Goal: Information Seeking & Learning: Understand process/instructions

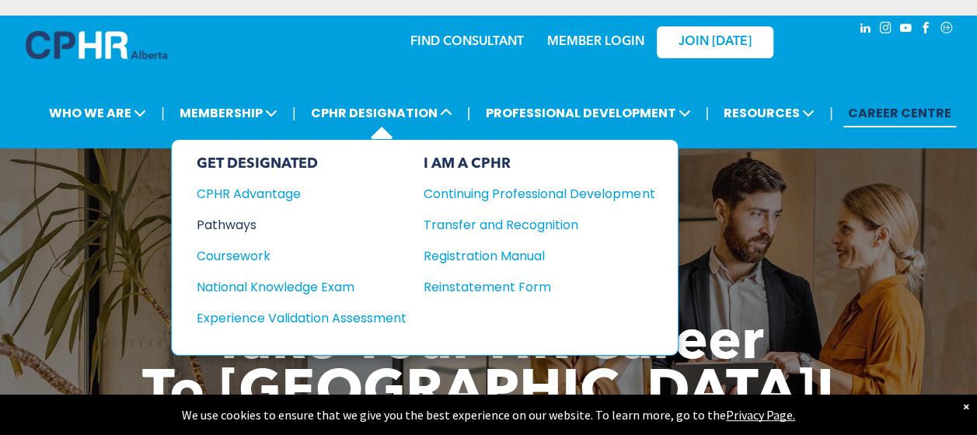
click at [231, 224] on div "Pathways" at bounding box center [291, 224] width 189 height 19
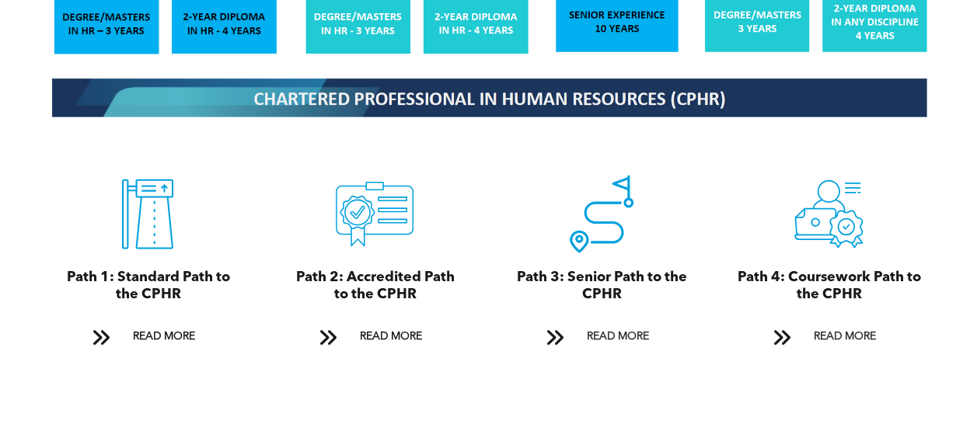
scroll to position [1633, 0]
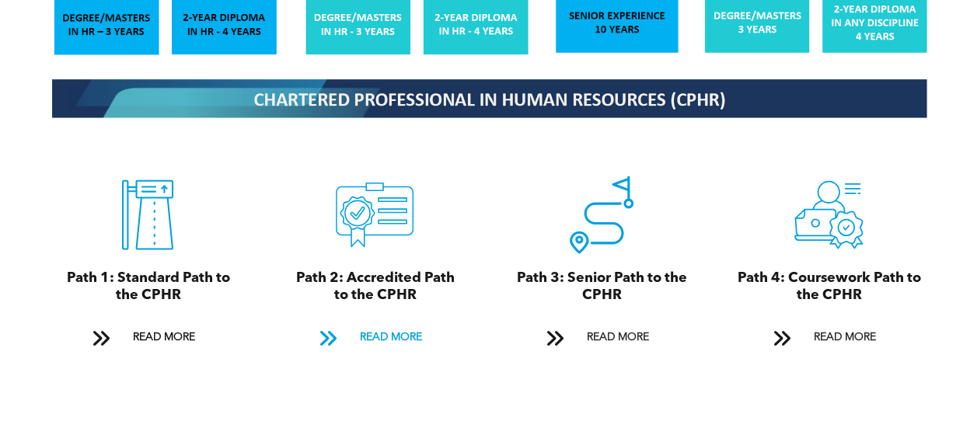
click at [385, 325] on span "READ MORE" at bounding box center [390, 337] width 73 height 29
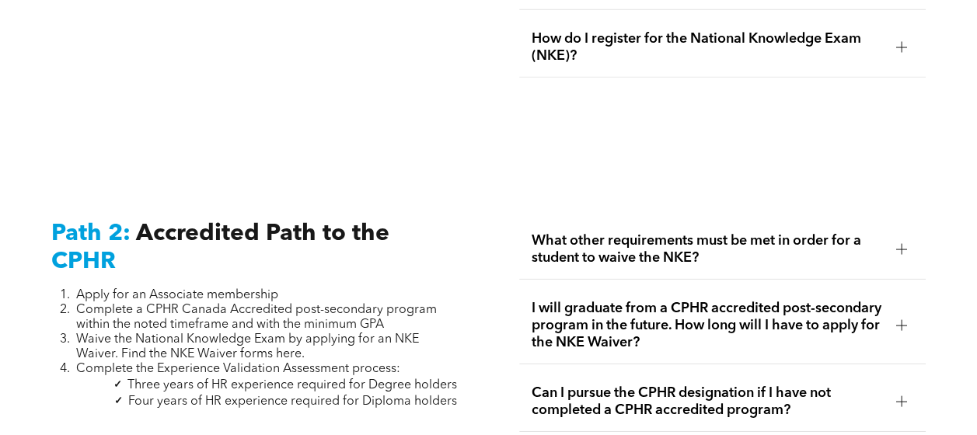
scroll to position [2432, 0]
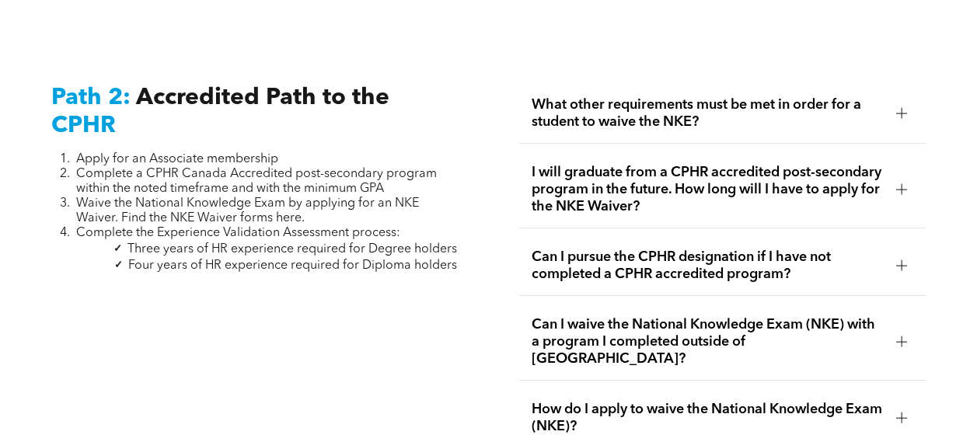
click at [904, 108] on div at bounding box center [902, 113] width 11 height 11
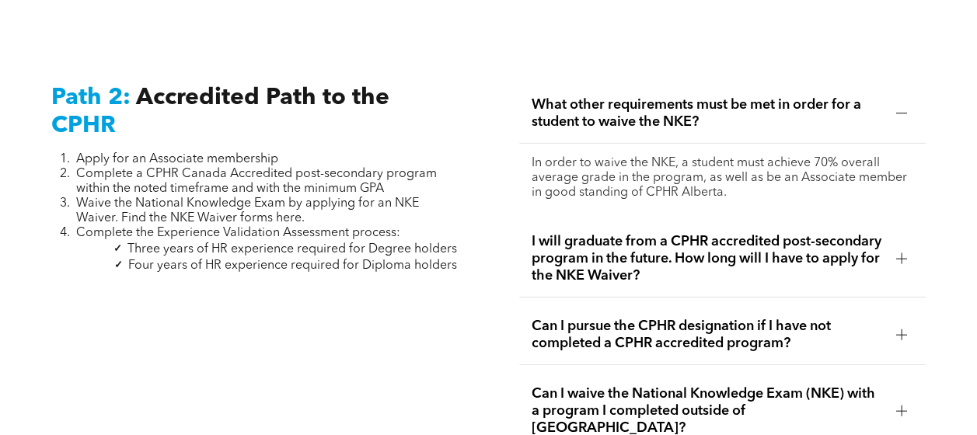
click at [897, 113] on div at bounding box center [902, 113] width 11 height 1
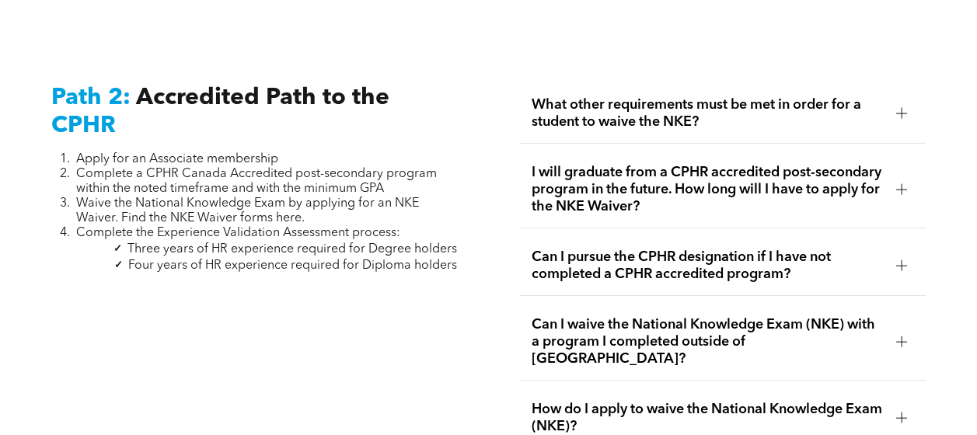
click at [779, 187] on span "I will graduate from a CPHR accredited post-secondary program in the future. Ho…" at bounding box center [708, 189] width 352 height 51
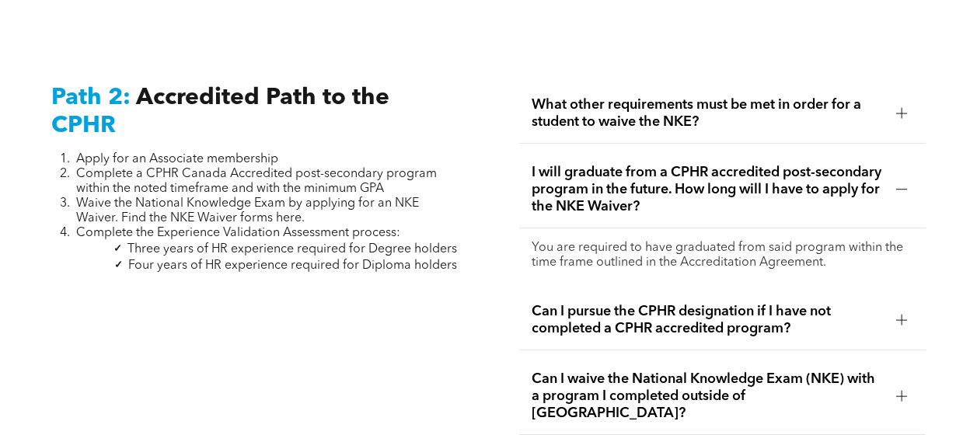
click at [868, 174] on span "I will graduate from a CPHR accredited post-secondary program in the future. Ho…" at bounding box center [708, 189] width 352 height 51
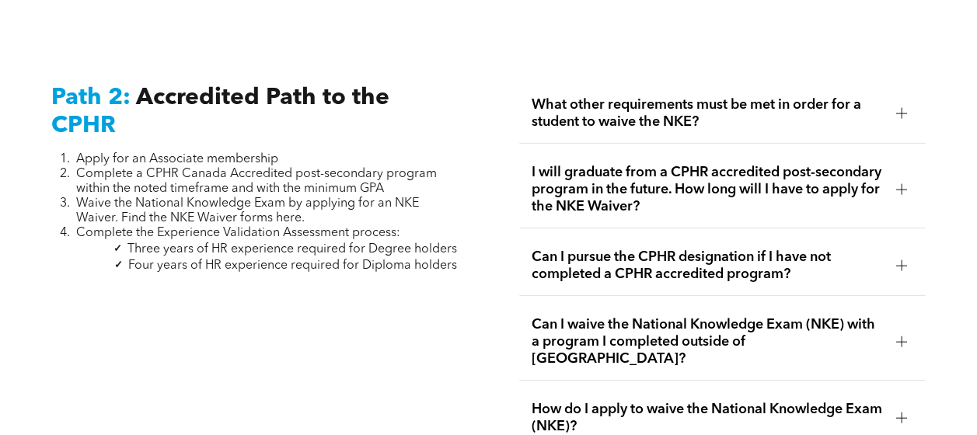
click at [770, 257] on span "Can I pursue the CPHR designation if I have not completed a CPHR accredited pro…" at bounding box center [708, 266] width 352 height 34
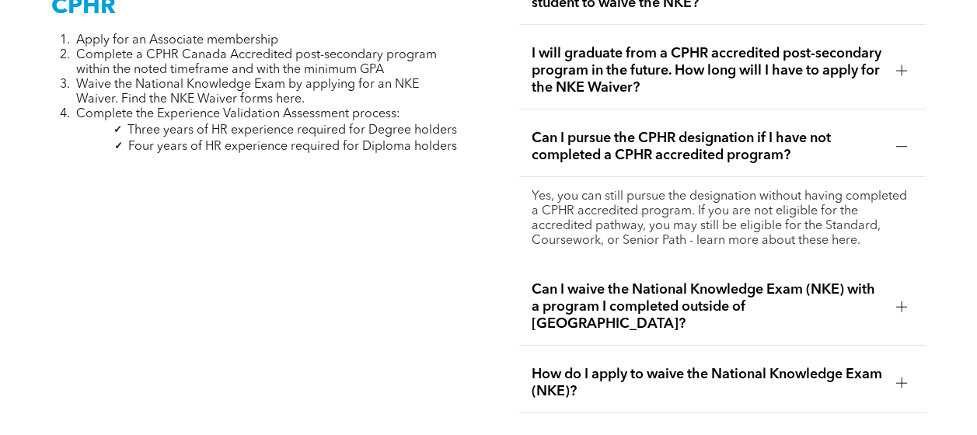
scroll to position [2551, 0]
click at [900, 141] on div at bounding box center [902, 146] width 11 height 11
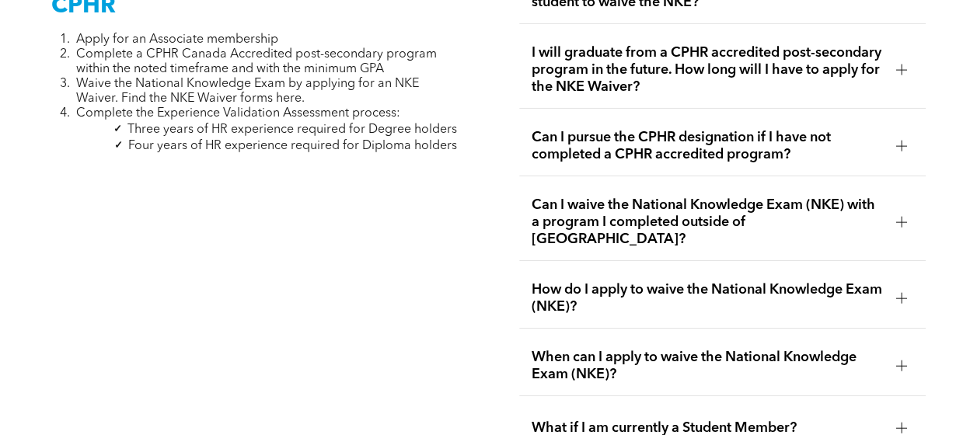
click at [726, 282] on span "How do I apply to waive the National Knowledge Exam (NKE)?" at bounding box center [708, 299] width 352 height 34
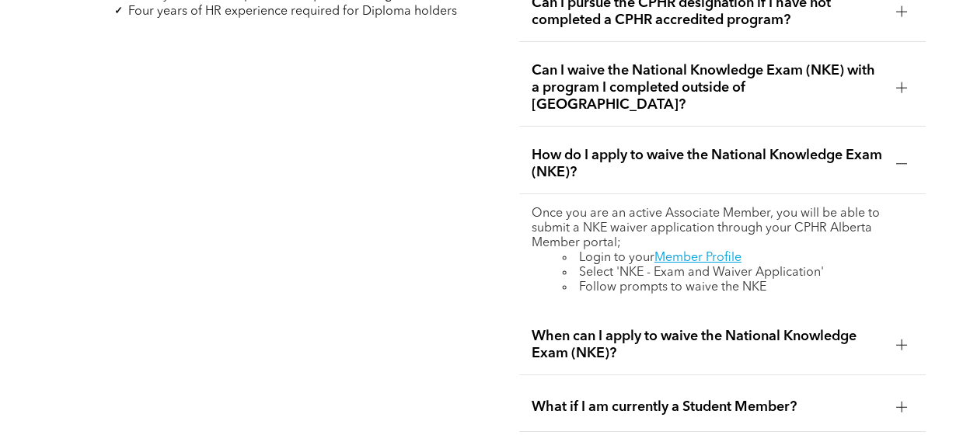
scroll to position [2695, 0]
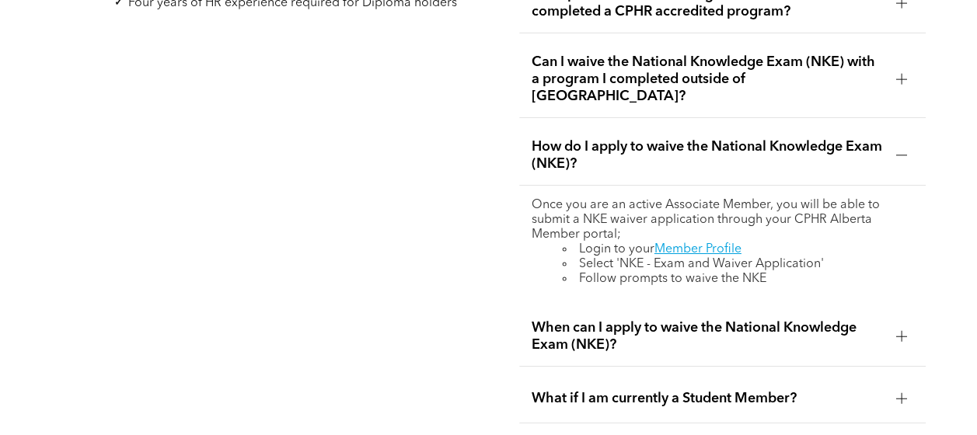
click at [811, 257] on li "Select 'NKE - Exam and Waiver Application'" at bounding box center [738, 264] width 351 height 15
click at [831, 320] on span "When can I apply to waive the National Knowledge Exam (NKE)?" at bounding box center [708, 337] width 352 height 34
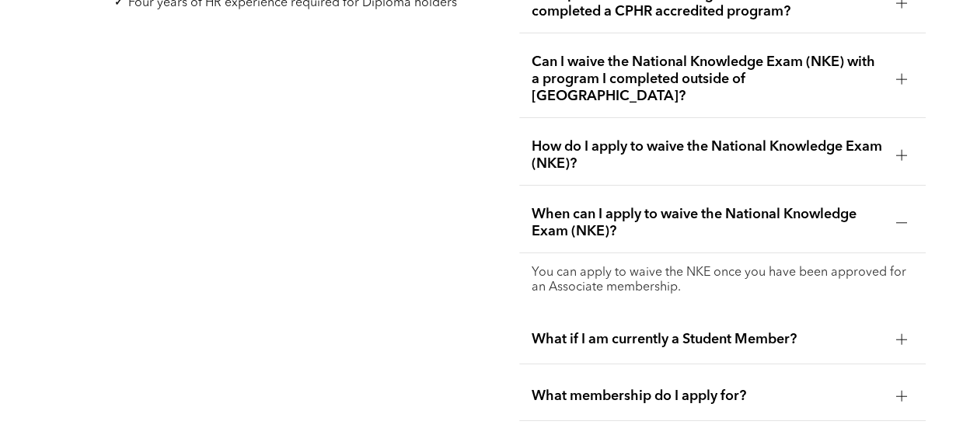
click at [906, 222] on div at bounding box center [902, 222] width 11 height 1
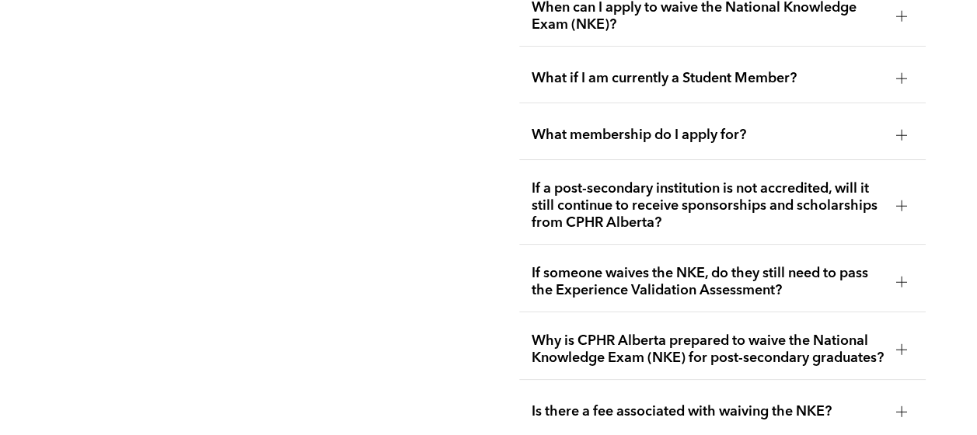
scroll to position [2902, 0]
click at [832, 264] on span "If someone waives the NKE, do they still need to pass the Experience Validation…" at bounding box center [708, 281] width 352 height 34
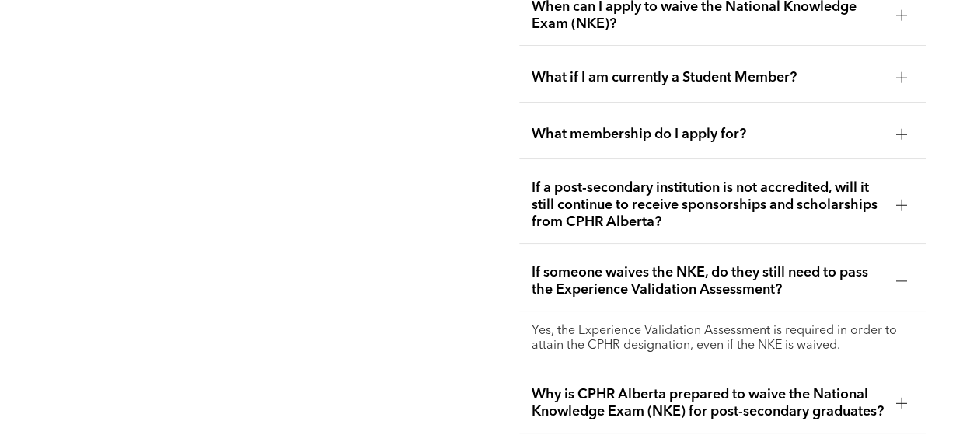
click at [831, 264] on span "If someone waives the NKE, do they still need to pass the Experience Validation…" at bounding box center [708, 281] width 352 height 34
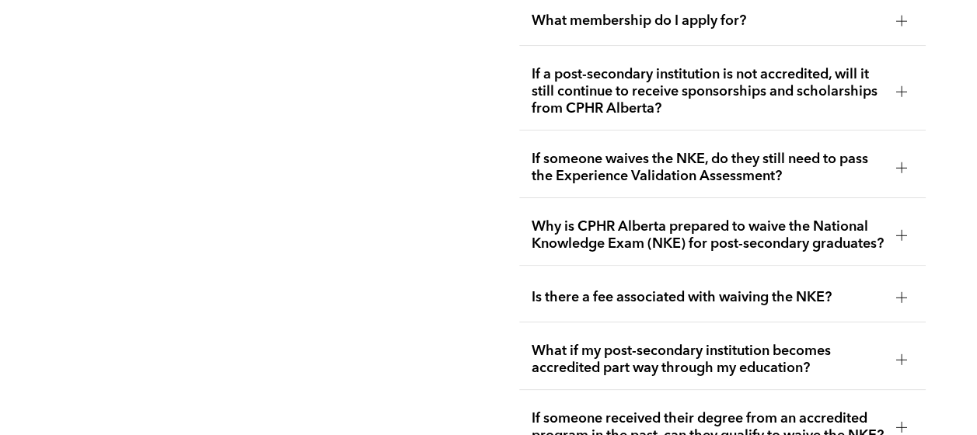
scroll to position [3023, 0]
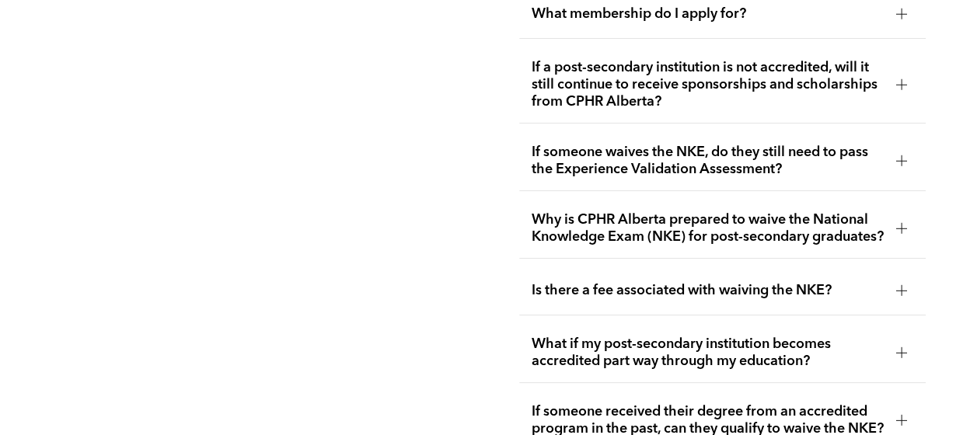
click at [762, 282] on span "Is there a fee associated with waiving the NKE?" at bounding box center [708, 290] width 352 height 17
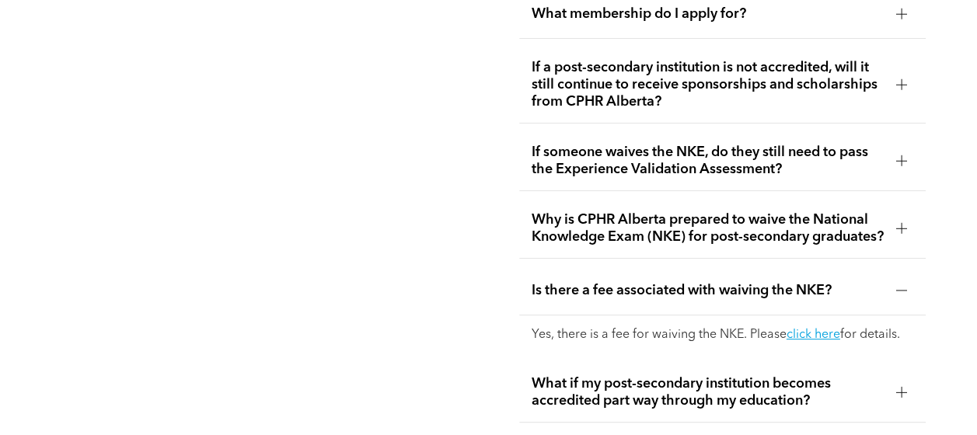
click at [770, 282] on span "Is there a fee associated with waiving the NKE?" at bounding box center [708, 290] width 352 height 17
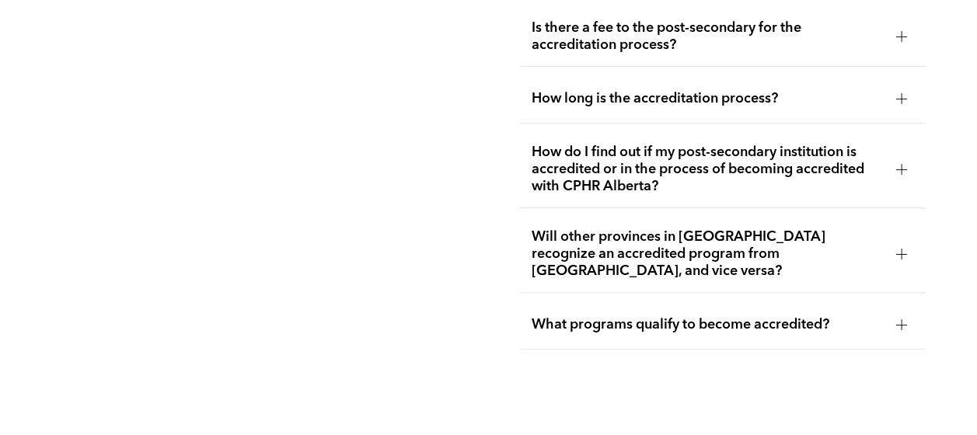
scroll to position [3542, 0]
click at [704, 316] on span "What programs qualify to become accredited?" at bounding box center [708, 324] width 352 height 17
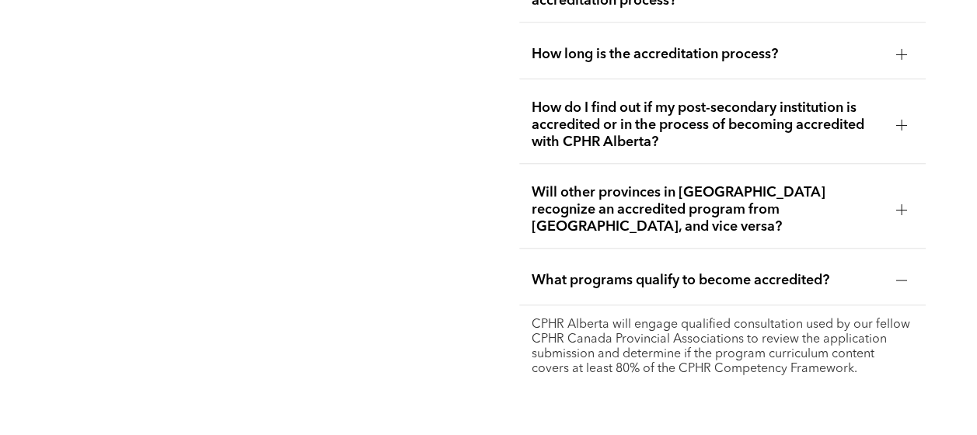
scroll to position [3534, 0]
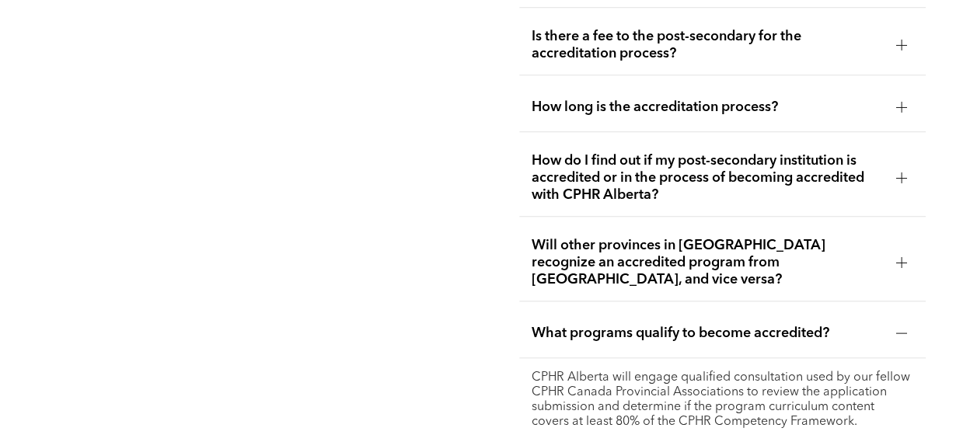
click at [694, 325] on span "What programs qualify to become accredited?" at bounding box center [708, 333] width 352 height 17
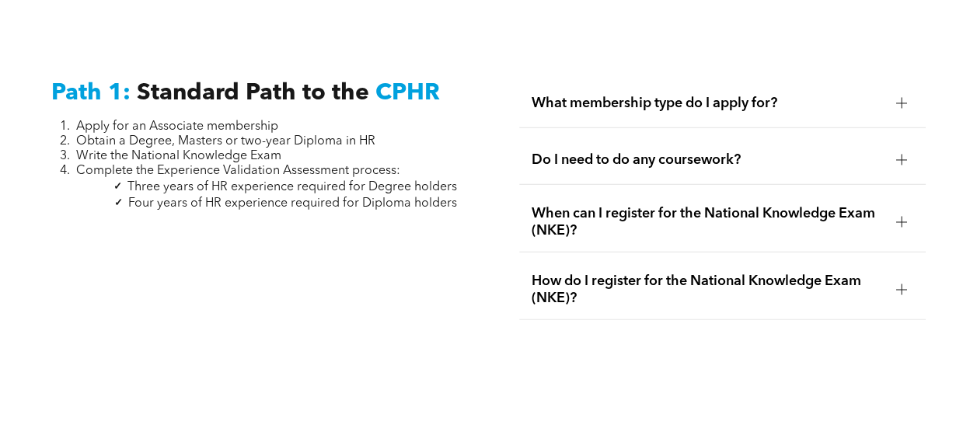
scroll to position [2052, 0]
click at [683, 152] on span "Do I need to do any coursework?" at bounding box center [708, 160] width 352 height 17
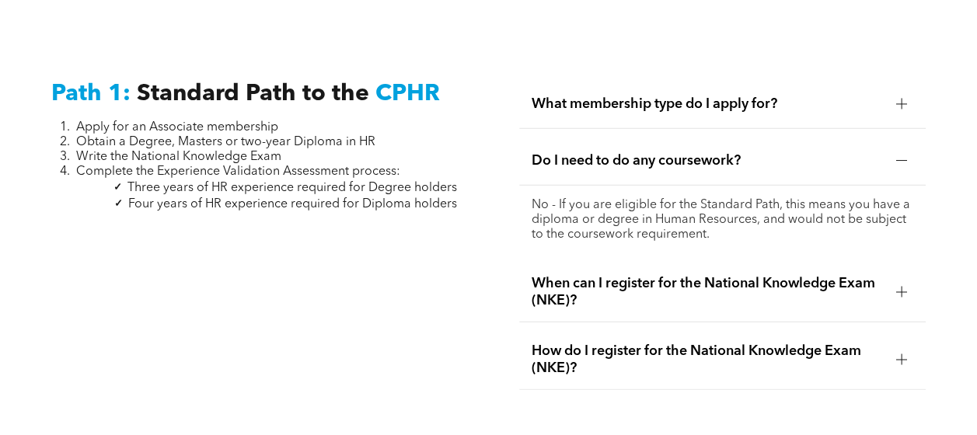
click at [684, 152] on span "Do I need to do any coursework?" at bounding box center [708, 160] width 352 height 17
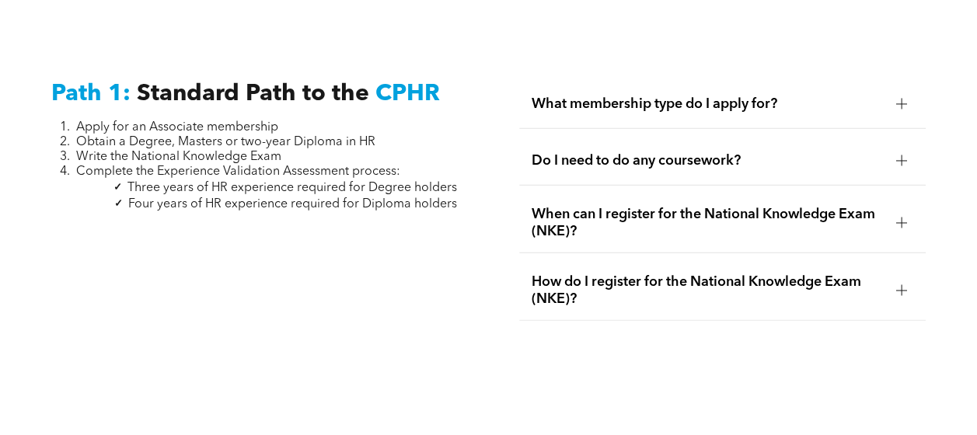
click at [690, 206] on span "When can I register for the National Knowledge Exam (NKE)?" at bounding box center [708, 223] width 352 height 34
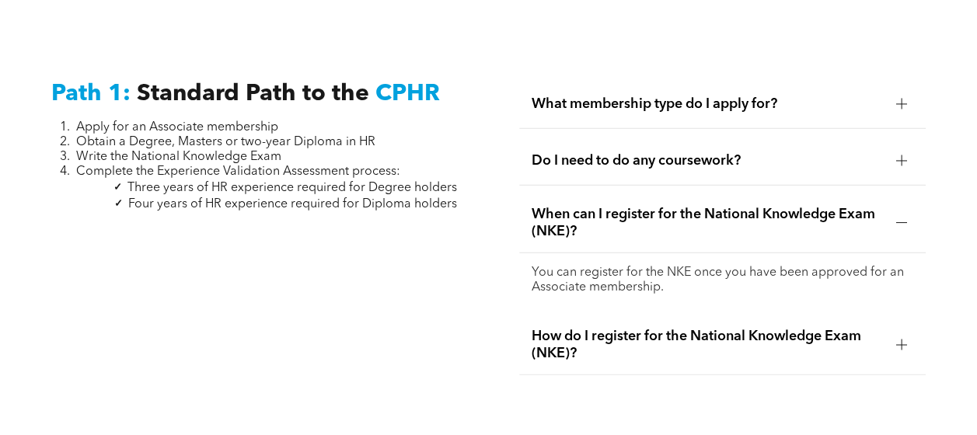
click at [619, 206] on span "When can I register for the National Knowledge Exam (NKE)?" at bounding box center [708, 223] width 352 height 34
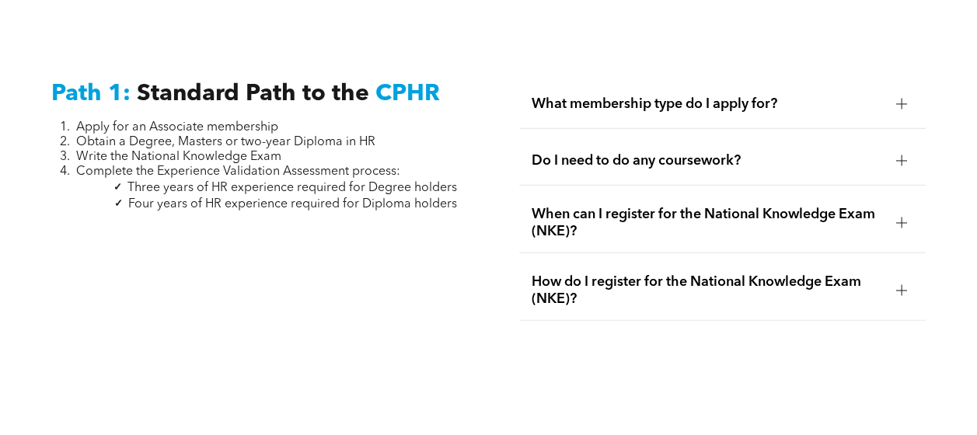
click at [627, 274] on span "How do I register for the National Knowledge Exam (NKE)?" at bounding box center [708, 291] width 352 height 34
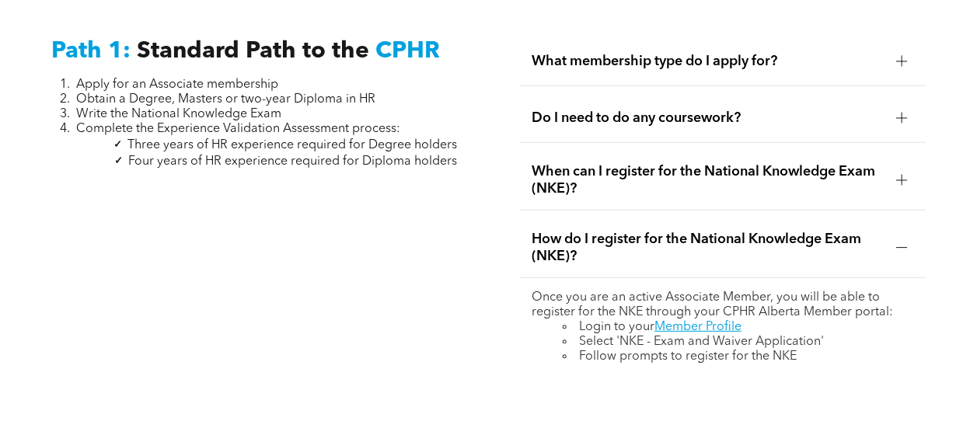
scroll to position [2094, 0]
click at [697, 322] on link "Member Profile" at bounding box center [698, 328] width 87 height 12
